Goal: Book appointment/travel/reservation

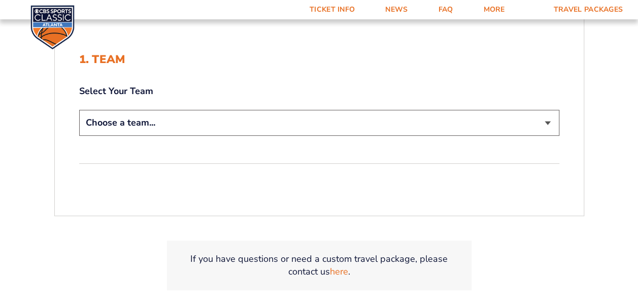
scroll to position [211, 0]
click at [257, 128] on select "Choose a team... [US_STATE] Wildcats [US_STATE] State Buckeyes [US_STATE] Tar H…" at bounding box center [319, 122] width 480 height 26
select select "12756"
click at [79, 109] on select "Choose a team... [US_STATE] Wildcats [US_STATE] State Buckeyes [US_STATE] Tar H…" at bounding box center [319, 122] width 480 height 26
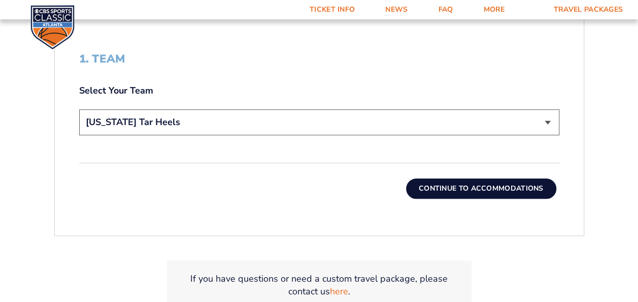
click at [414, 190] on button "Continue To Accommodations" at bounding box center [481, 188] width 150 height 20
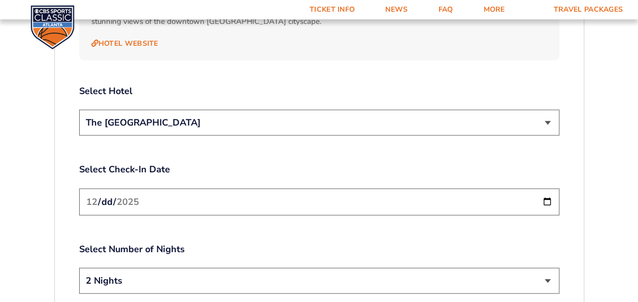
scroll to position [1153, 0]
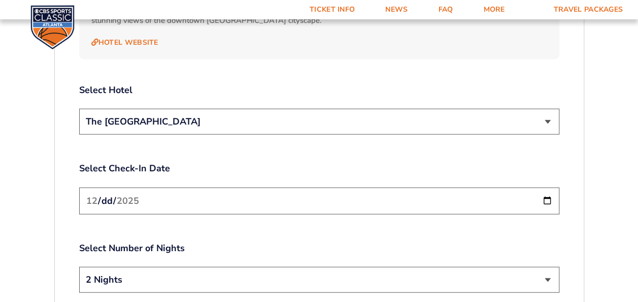
click at [304, 116] on select "The [GEOGRAPHIC_DATA]" at bounding box center [319, 122] width 480 height 26
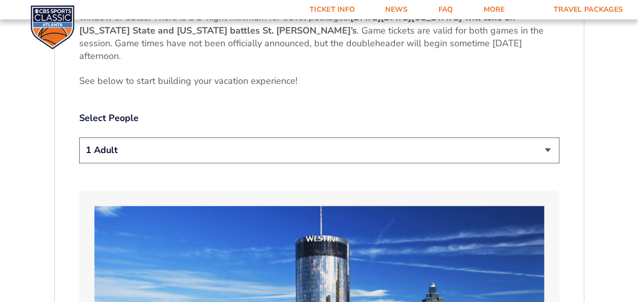
scroll to position [505, 0]
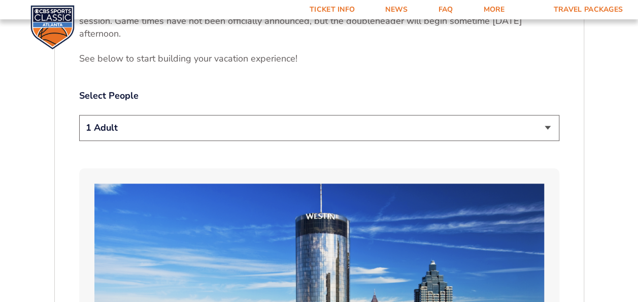
click at [262, 141] on div "1 Adult 2 Adults 3 Adults 4 Adults 2 Adults + 1 Child 2 Adults + 2 Children 2 A…" at bounding box center [319, 129] width 480 height 29
click at [256, 126] on select "1 Adult 2 Adults 3 Adults 4 Adults 2 Adults + 1 Child 2 Adults + 2 Children 2 A…" at bounding box center [319, 128] width 480 height 26
select select "2 Adults"
click at [79, 115] on select "1 Adult 2 Adults 3 Adults 4 Adults 2 Adults + 1 Child 2 Adults + 2 Children 2 A…" at bounding box center [319, 128] width 480 height 26
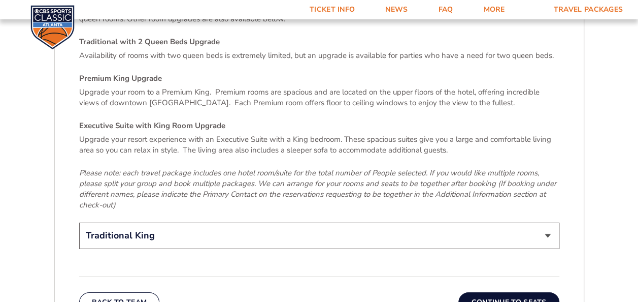
click at [468, 292] on button "Continue To Seats" at bounding box center [508, 302] width 101 height 20
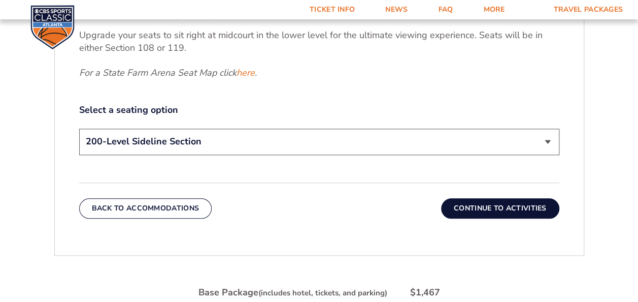
scroll to position [472, 0]
click at [290, 137] on select "200-Level Sideline Section 100-Level Corner Seat Upgrade (+$120 per person) 100…" at bounding box center [319, 141] width 480 height 26
